Goal: Obtain resource: Obtain resource

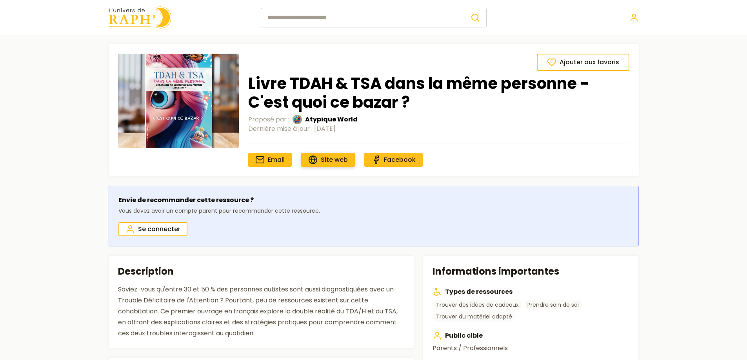
click at [336, 162] on span "Site web" at bounding box center [334, 159] width 27 height 9
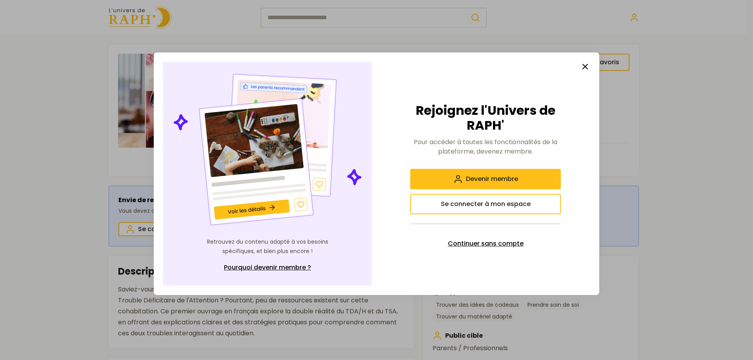
click at [462, 243] on span "Continuer sans compte" at bounding box center [486, 243] width 76 height 9
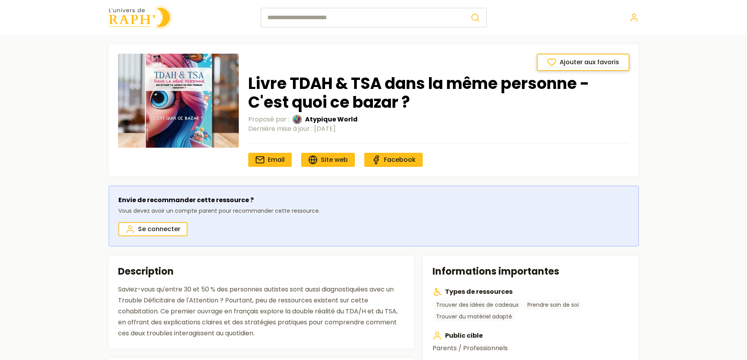
click at [558, 64] on button "Ajouter aux favoris" at bounding box center [583, 62] width 93 height 17
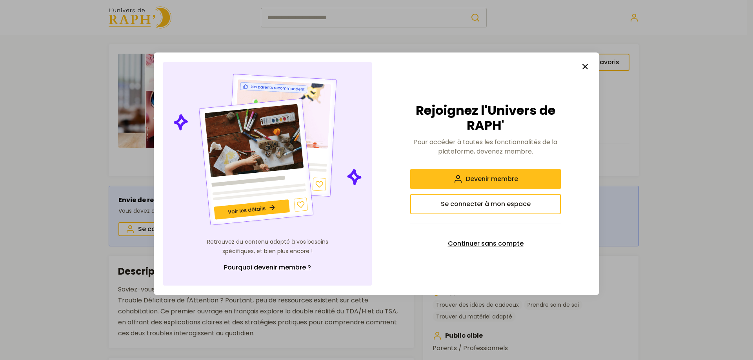
click at [472, 244] on span "Continuer sans compte" at bounding box center [486, 243] width 76 height 9
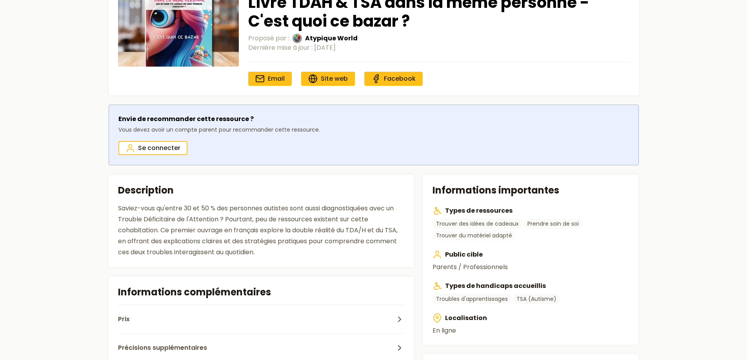
scroll to position [87, 0]
